Goal: Obtain resource: Download file/media

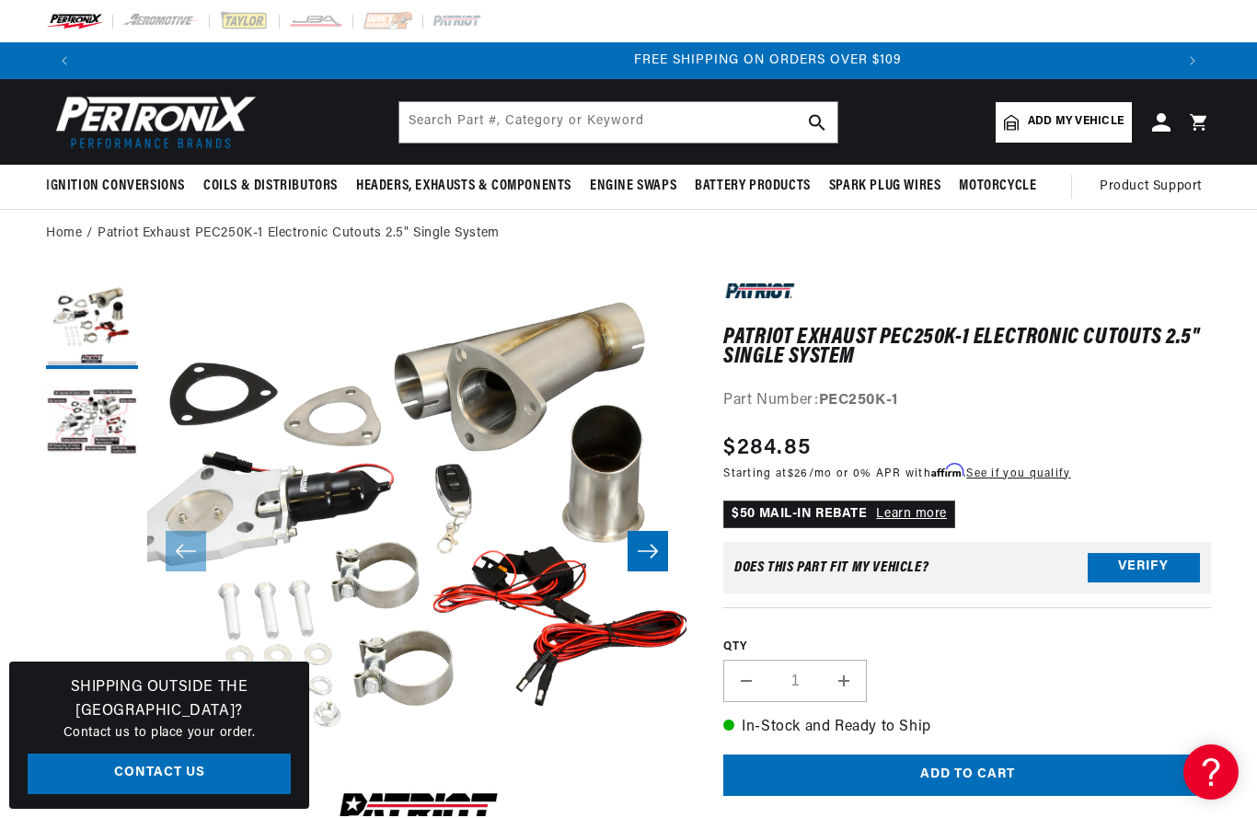
scroll to position [0, 2183]
click at [1168, 692] on div "QTY Decrease quantity for Patriot Exhaust PEC250K-1 Electronic Cutouts 2.5&quot…" at bounding box center [967, 655] width 488 height 96
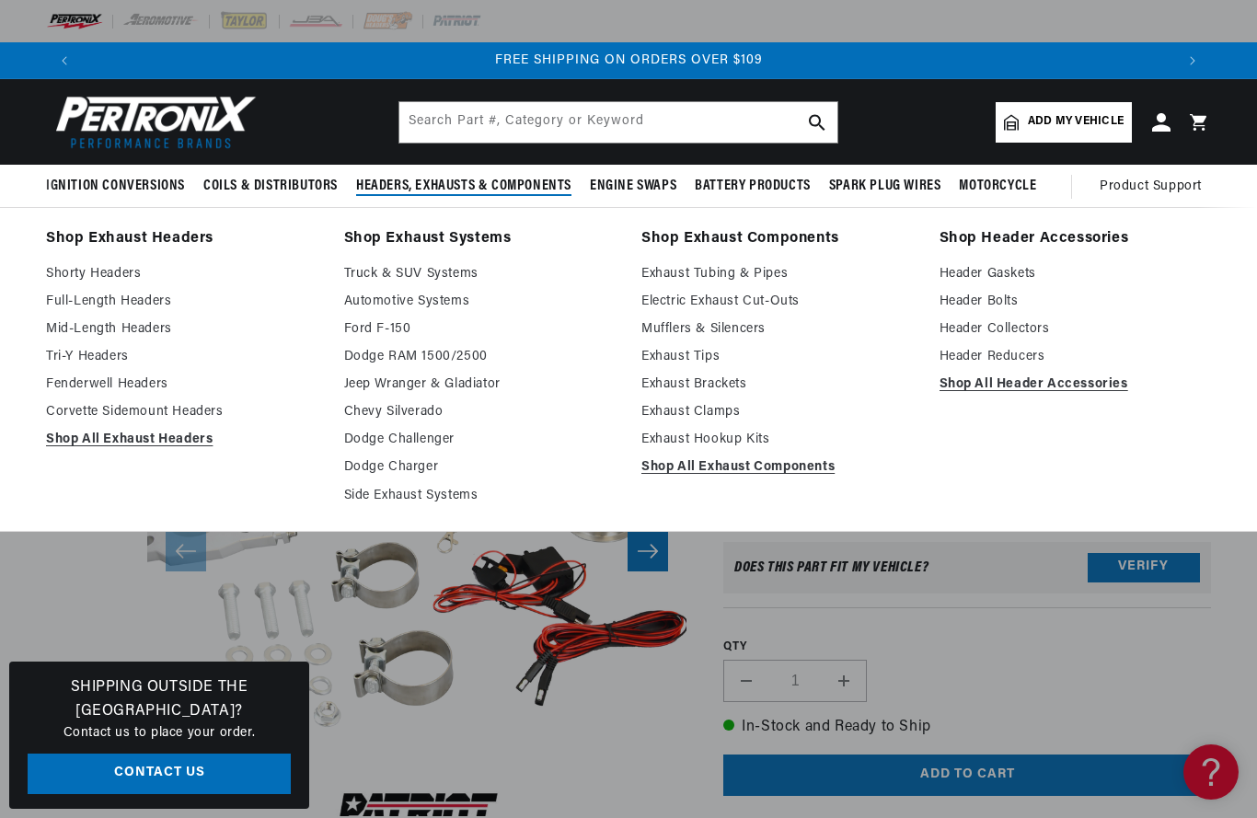
click at [790, 299] on link "Electric Exhaust Cut-Outs" at bounding box center [777, 302] width 272 height 22
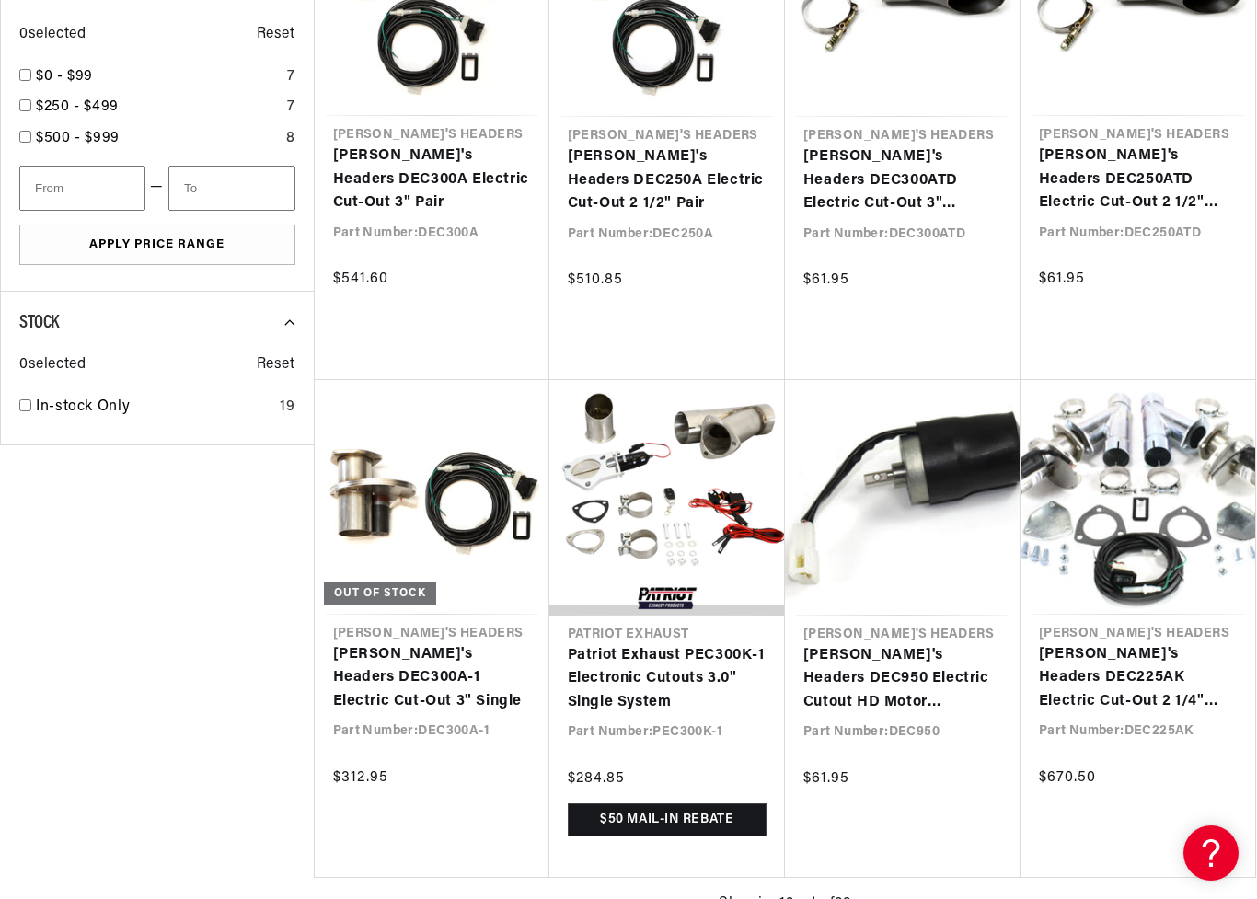
scroll to position [0, 2183]
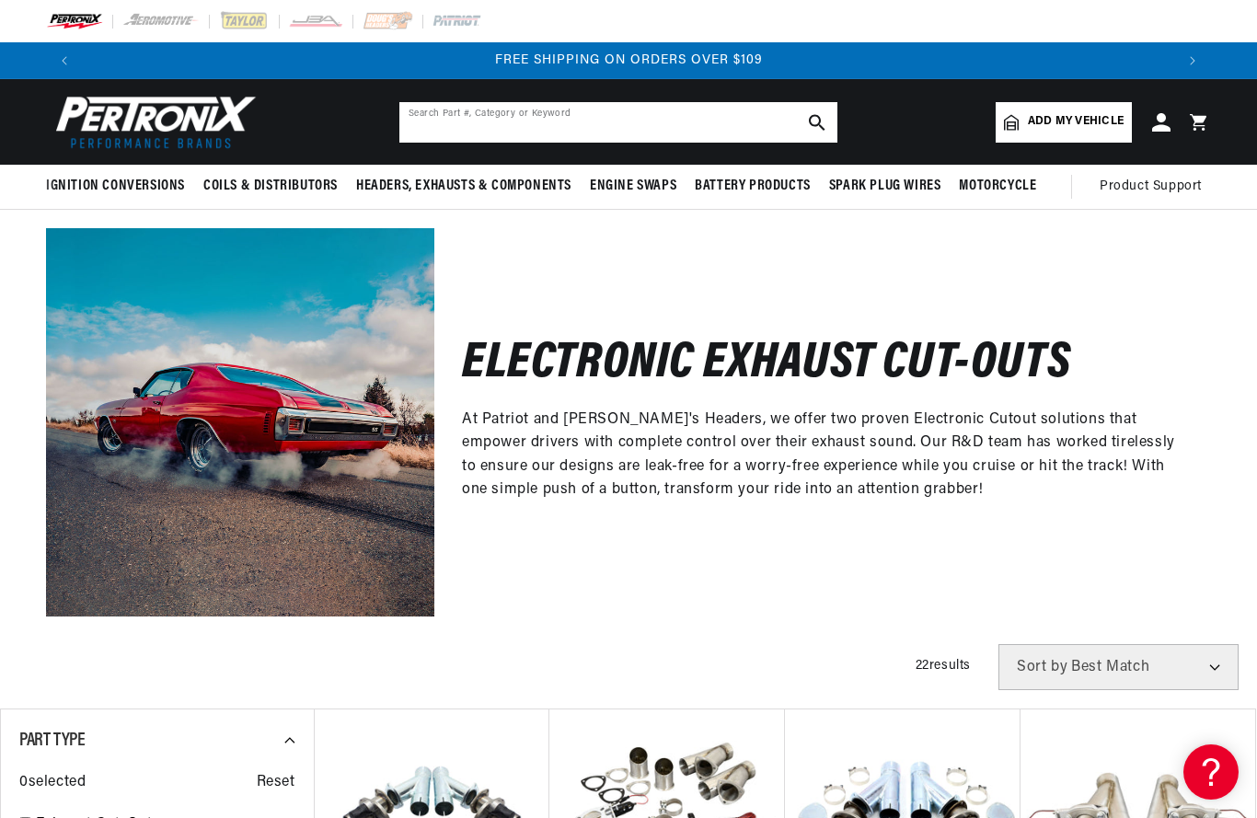
click at [461, 131] on input "text" at bounding box center [618, 122] width 438 height 40
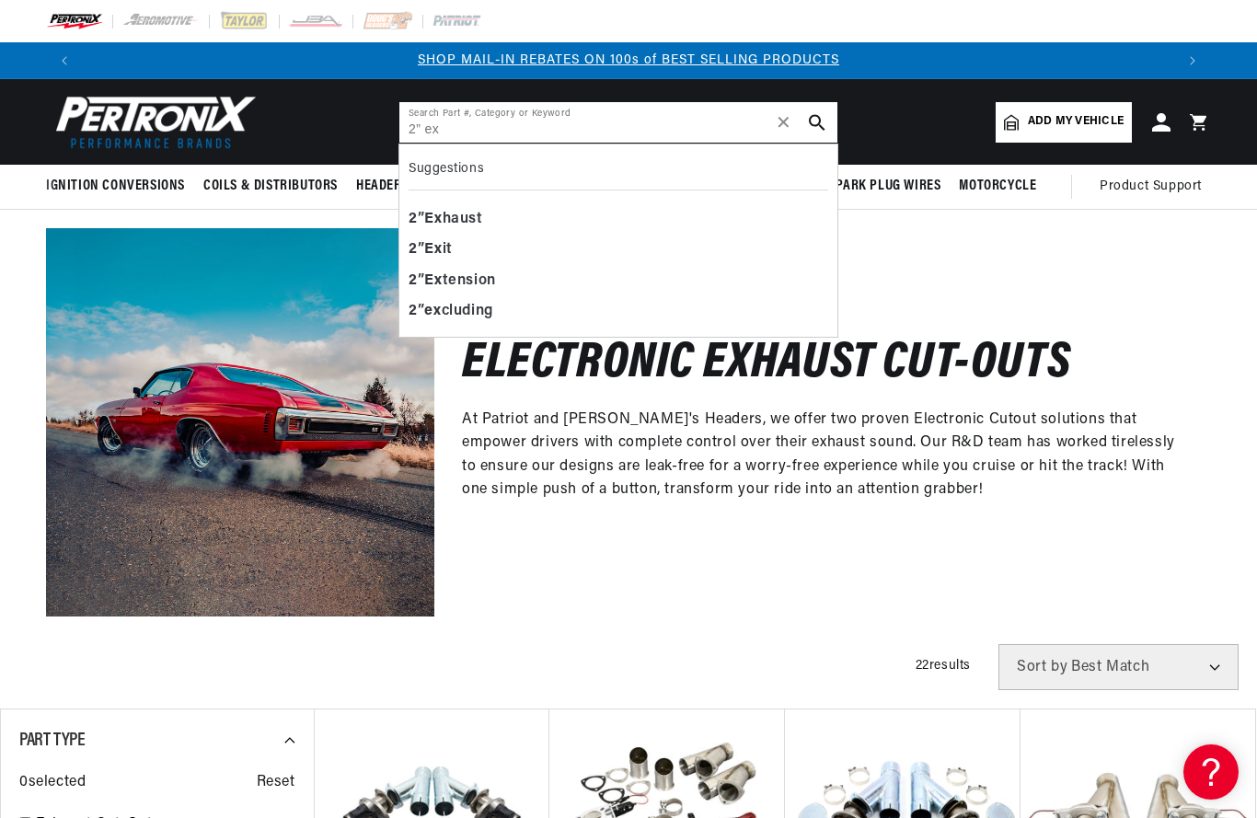
type input "2” ex"
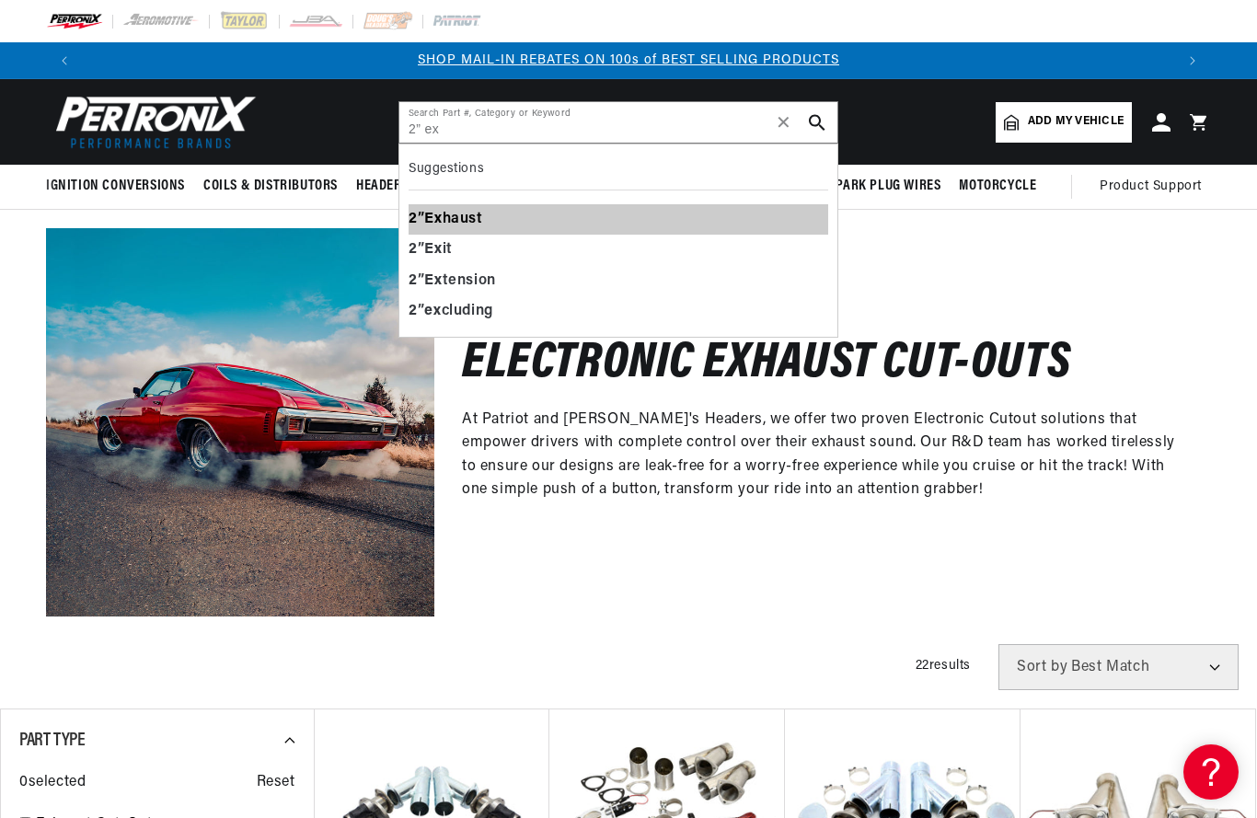
click at [490, 215] on div "2 ” Ex haust" at bounding box center [619, 219] width 420 height 31
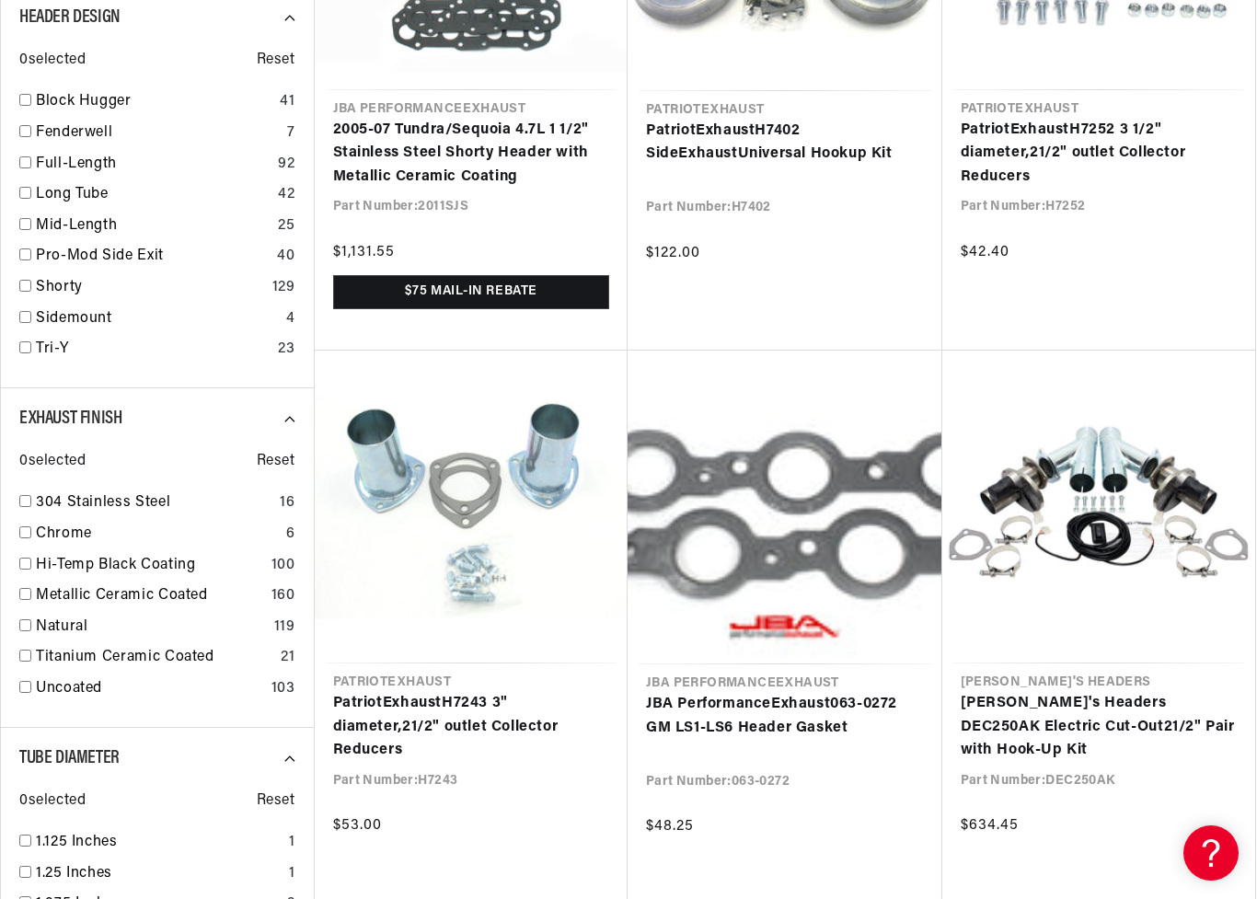
scroll to position [0, 1091]
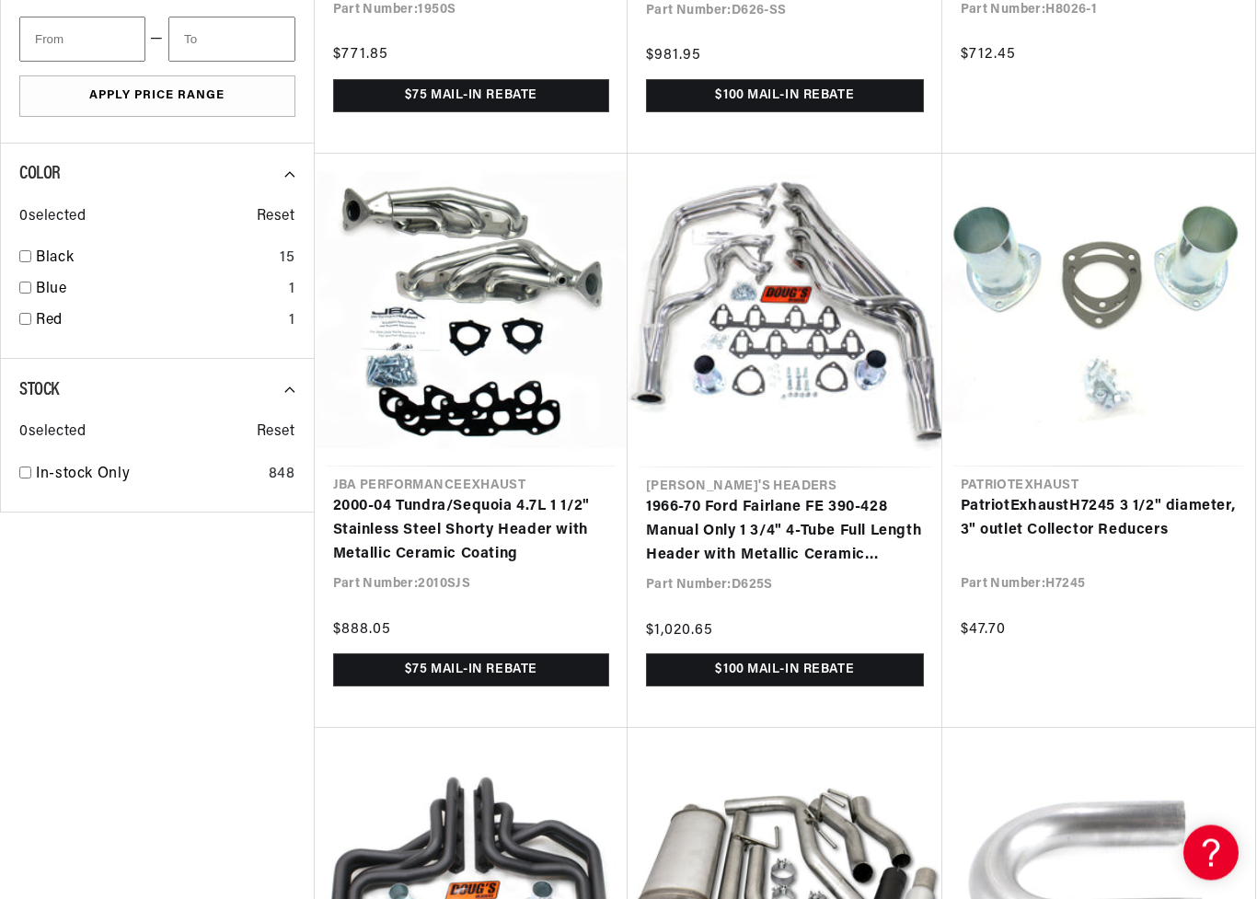
scroll to position [0, 2183]
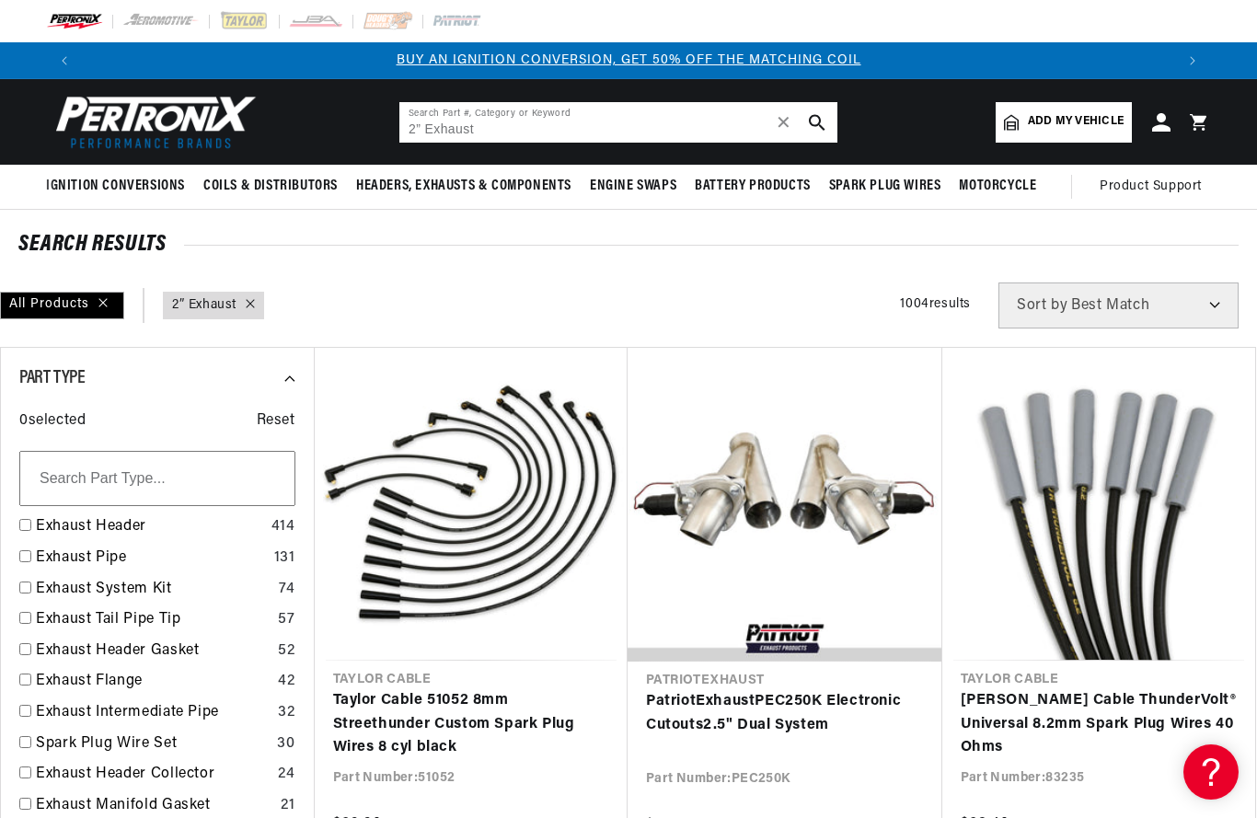
click at [508, 131] on input "2” Exhaust" at bounding box center [618, 122] width 438 height 40
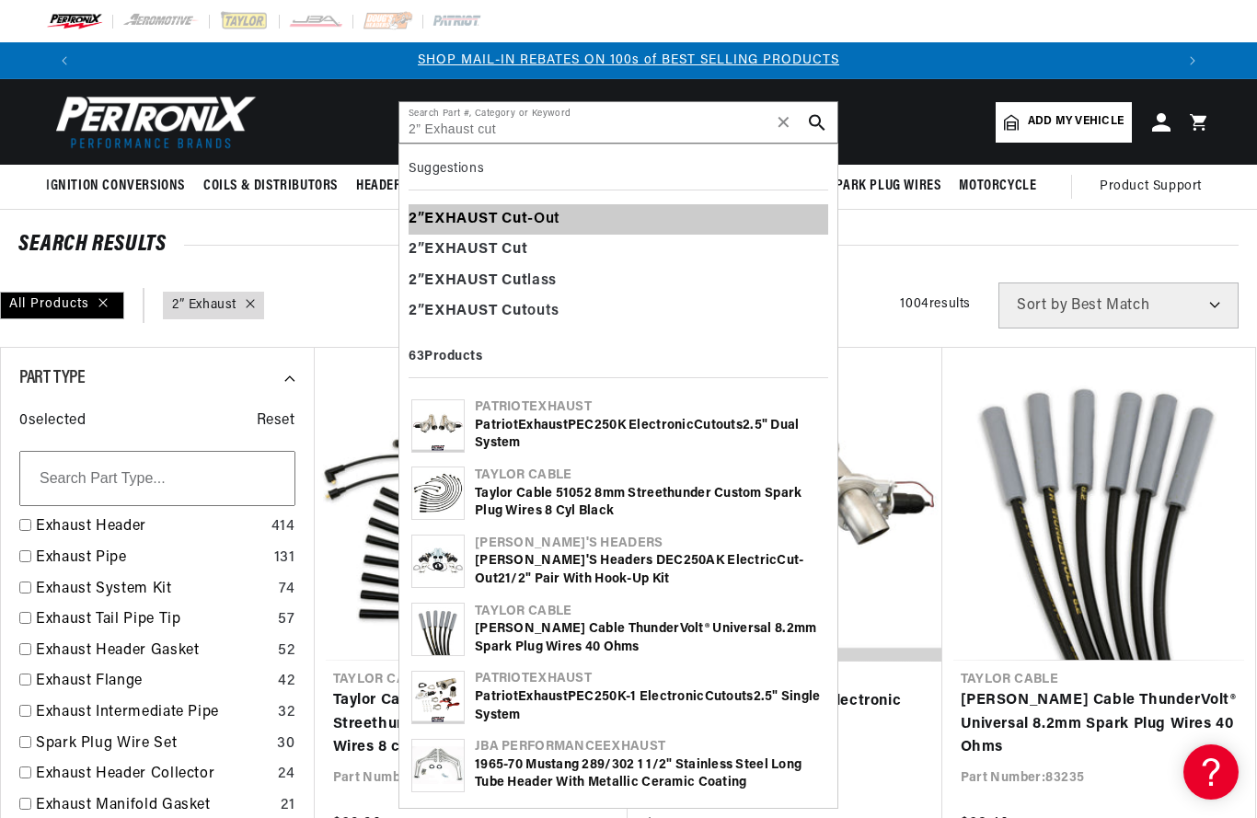
click at [546, 220] on div "2 ” EXHAUST Cut -Out" at bounding box center [619, 219] width 420 height 31
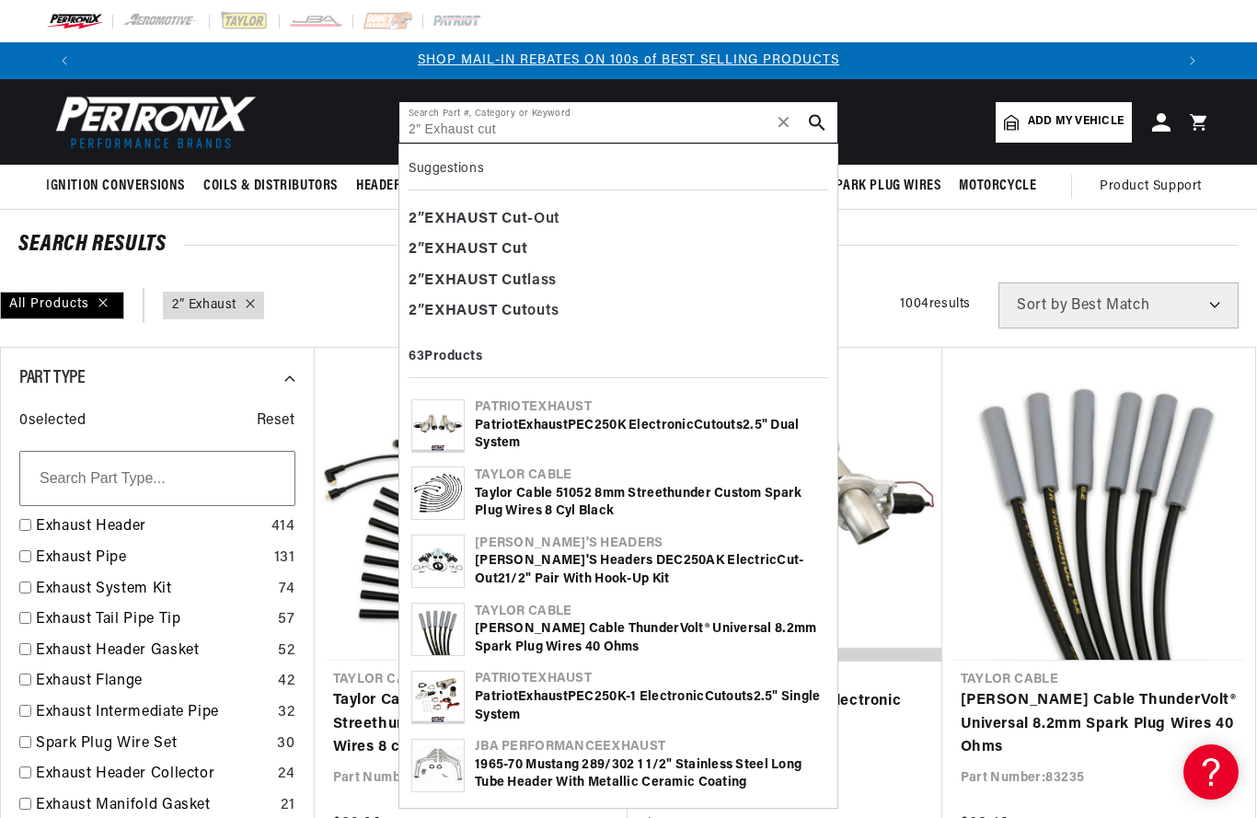
type input "2” EXHAUST Cut-Out"
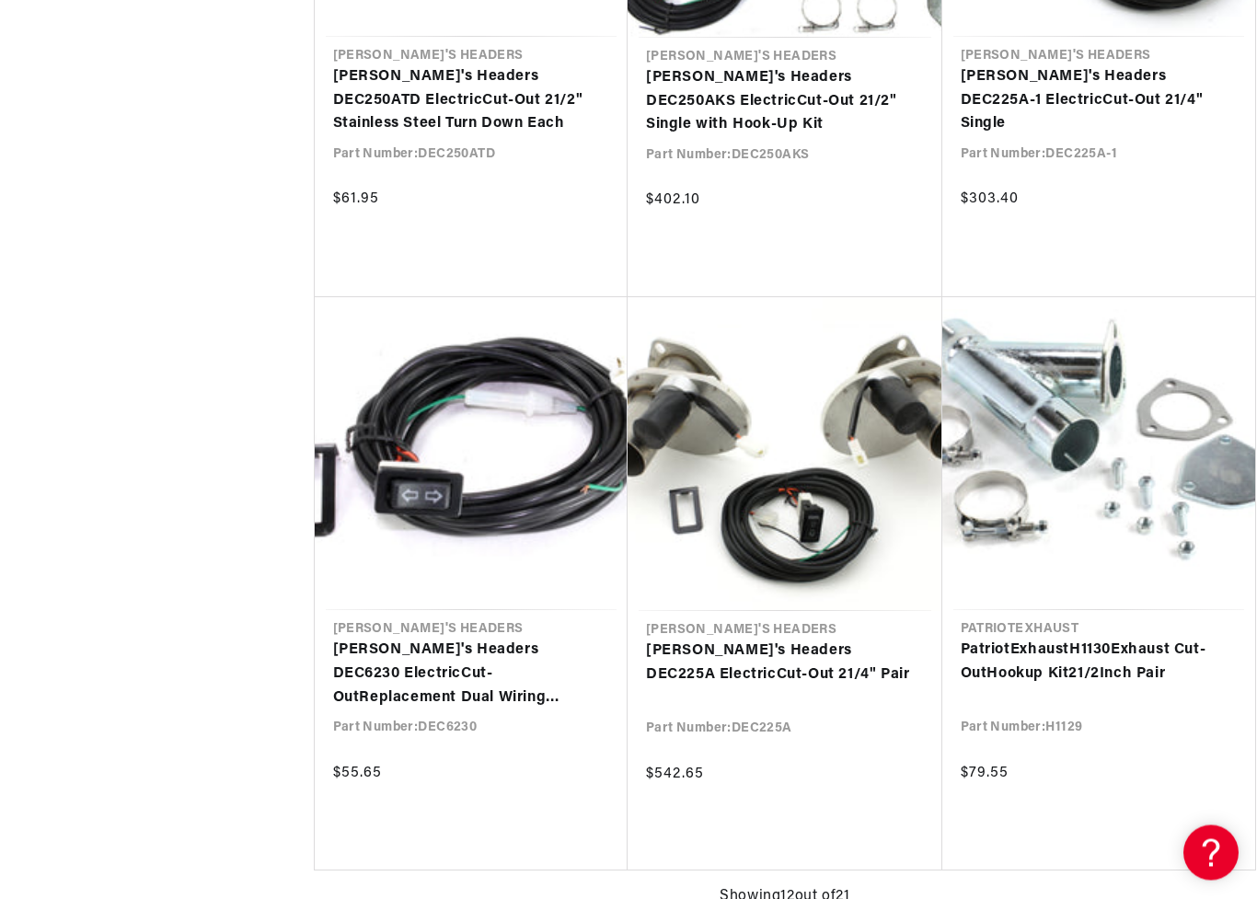
scroll to position [0, 1091]
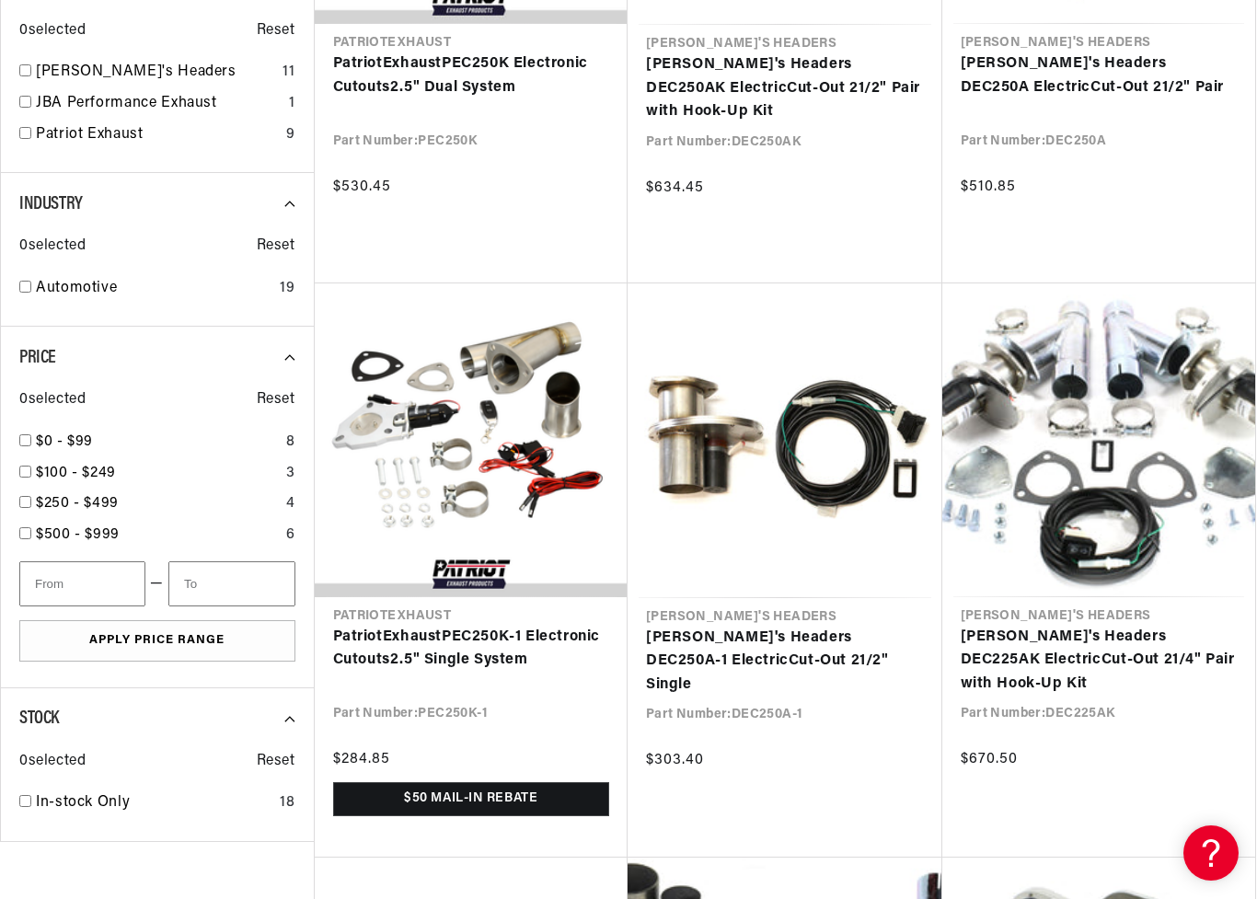
scroll to position [0, 591]
click at [1185, 626] on link "Doug's Headers DEC225AK Electric Cut - Out 2 1/4" Pair with Hook-Up Kit" at bounding box center [1099, 661] width 277 height 71
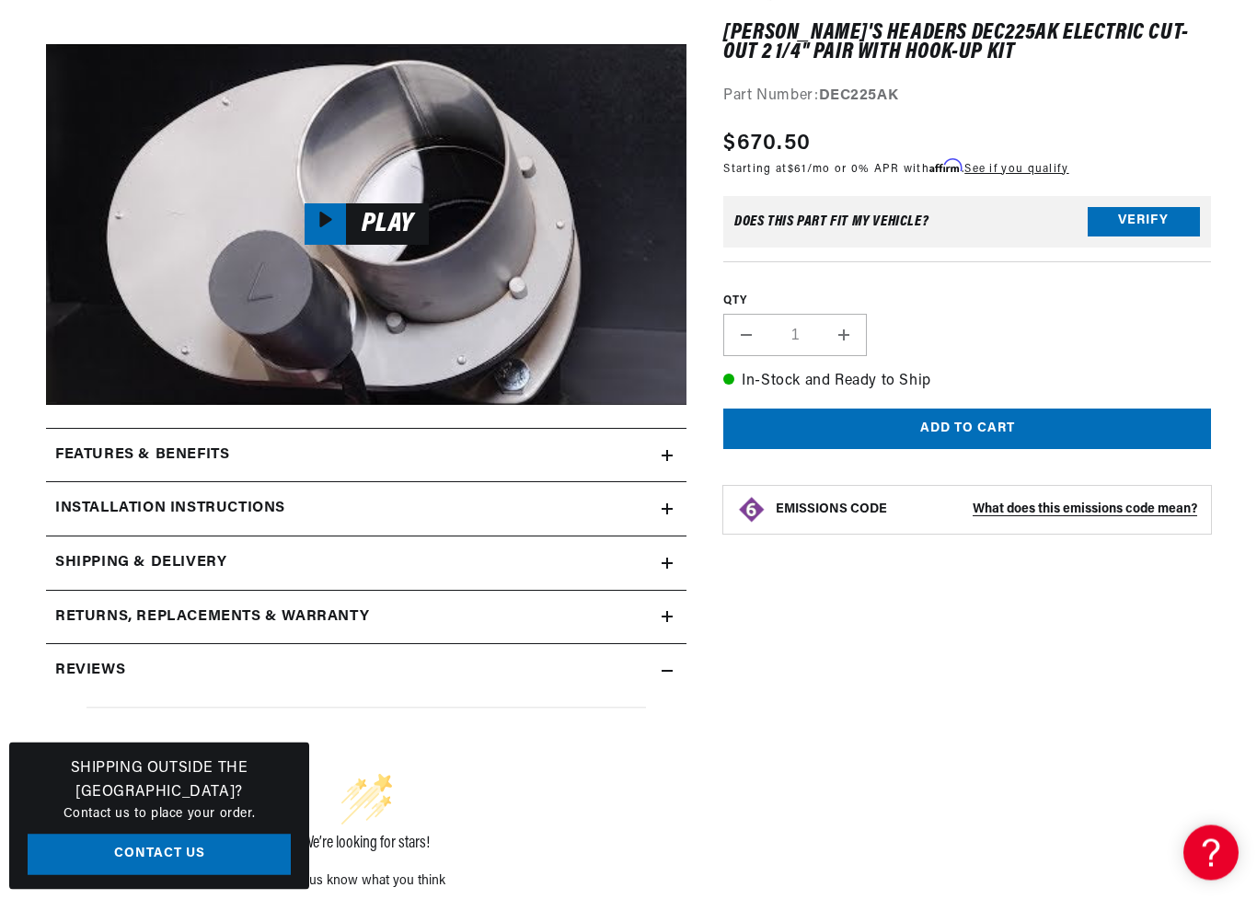
scroll to position [681, 0]
click at [98, 503] on h2 "Installation instructions" at bounding box center [170, 509] width 230 height 24
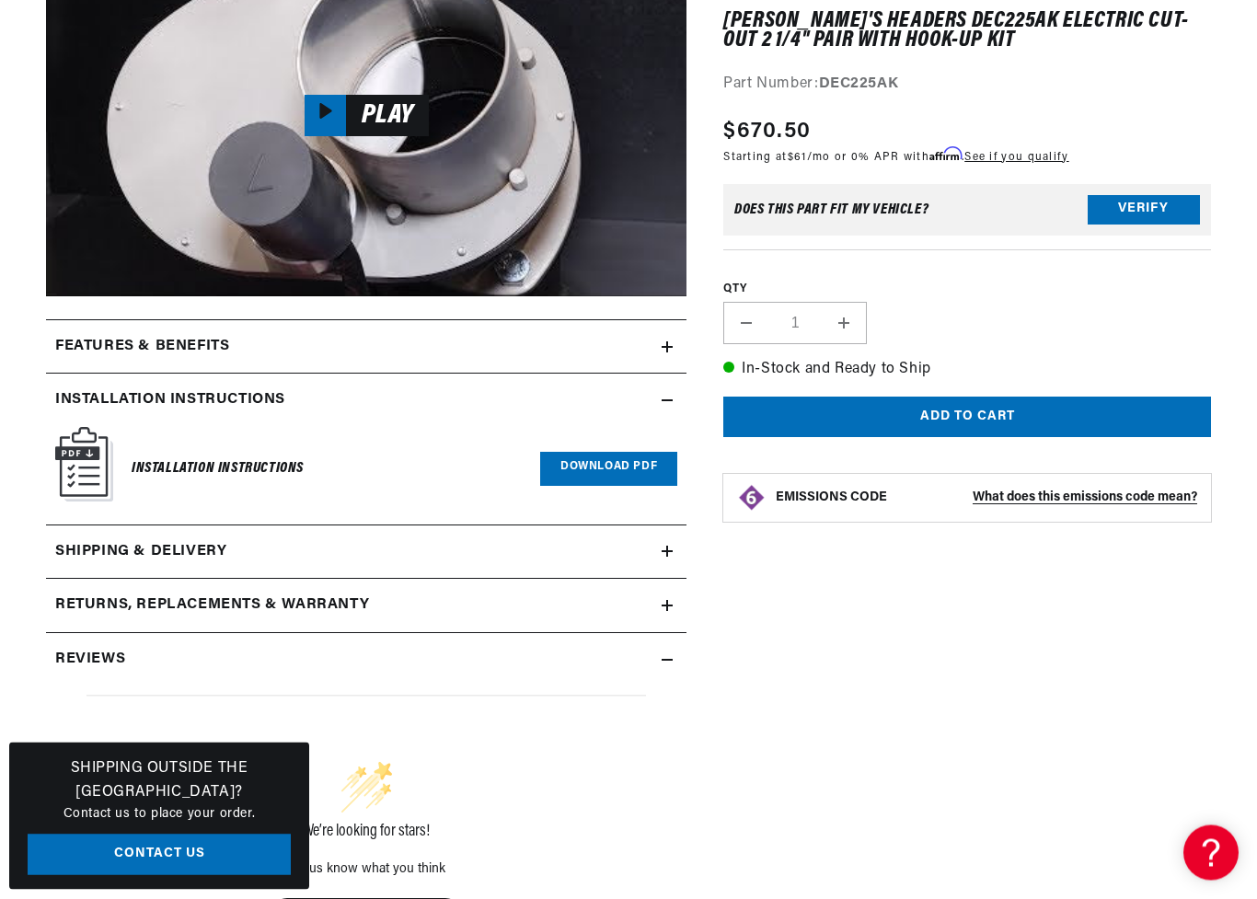
scroll to position [789, 0]
click at [141, 463] on h6 "Installation Instructions" at bounding box center [218, 468] width 172 height 25
click at [611, 467] on link "Download PDF" at bounding box center [608, 469] width 137 height 34
